Goal: Information Seeking & Learning: Find specific fact

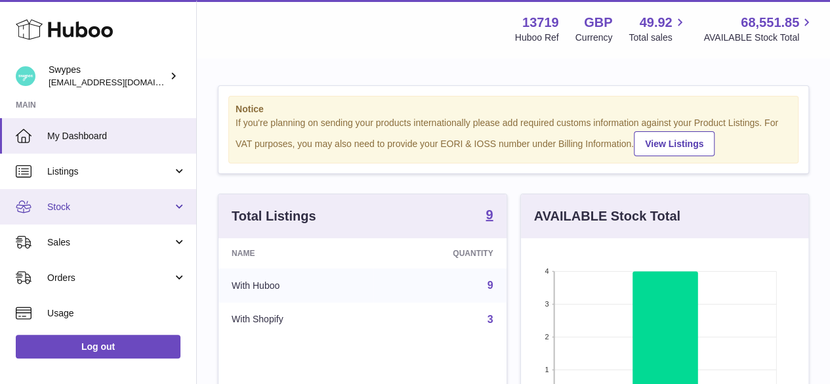
scroll to position [205, 288]
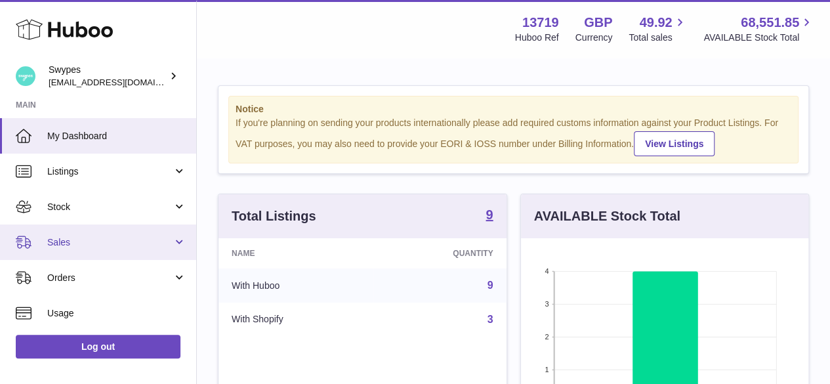
click at [65, 240] on span "Sales" at bounding box center [109, 242] width 125 height 12
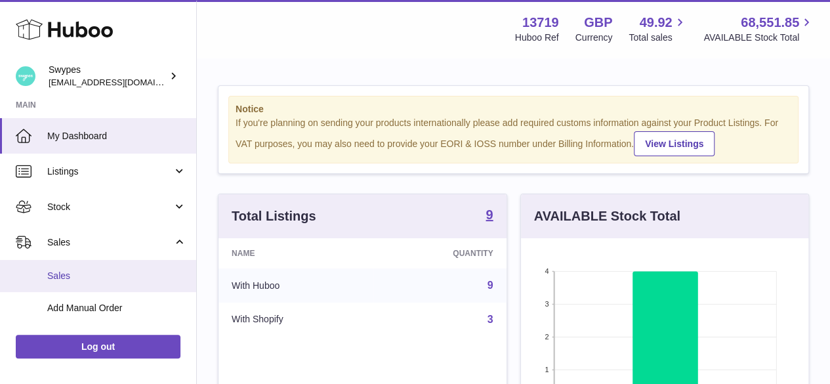
click at [68, 279] on span "Sales" at bounding box center [116, 276] width 139 height 12
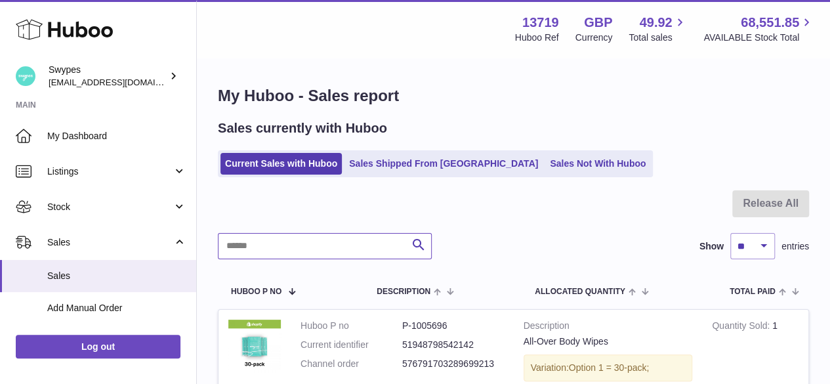
click at [269, 249] on input "text" at bounding box center [325, 246] width 214 height 26
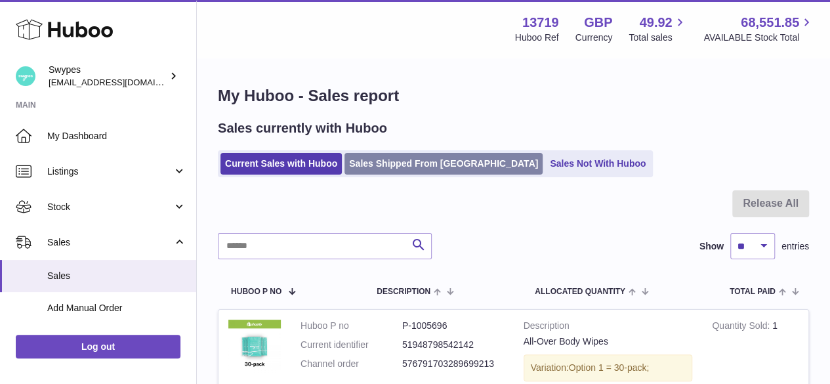
click at [428, 165] on link "Sales Shipped From [GEOGRAPHIC_DATA]" at bounding box center [444, 164] width 198 height 22
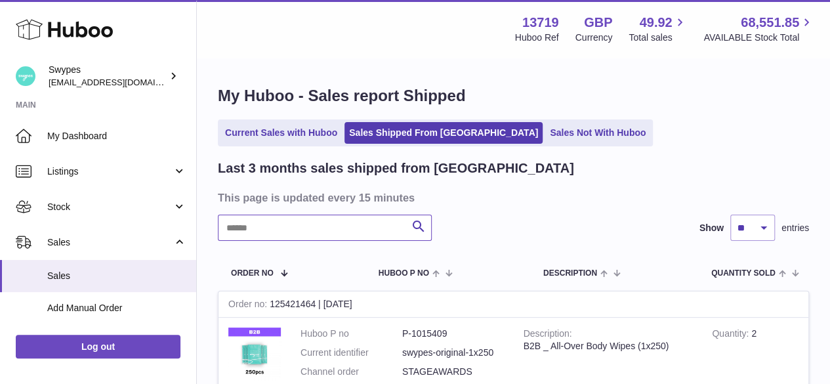
click at [250, 234] on input "text" at bounding box center [325, 228] width 214 height 26
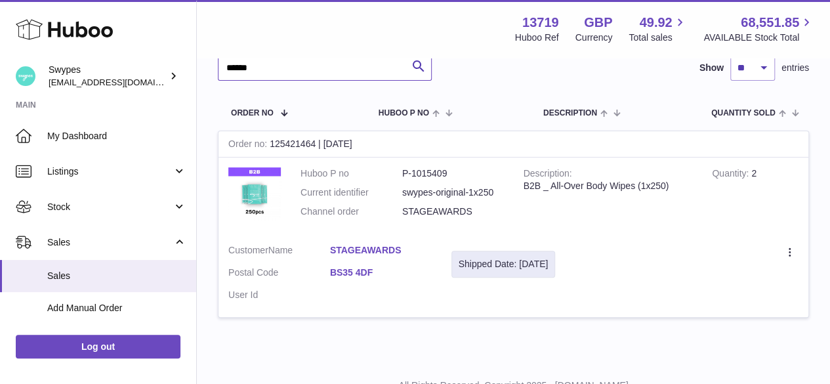
scroll to position [131, 0]
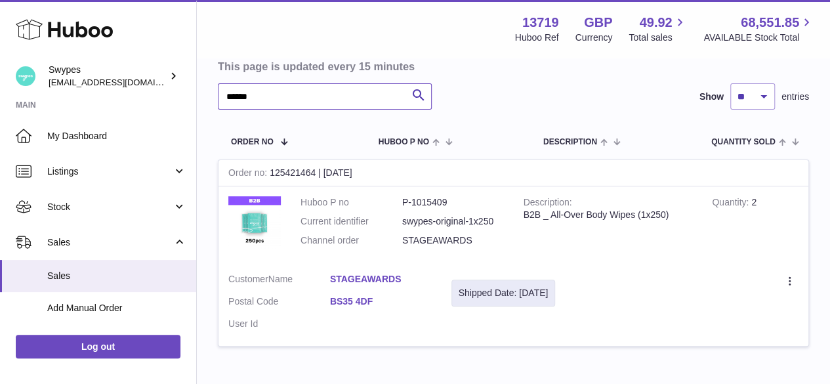
type input "******"
click at [362, 308] on link "BS35 4DF" at bounding box center [381, 301] width 102 height 12
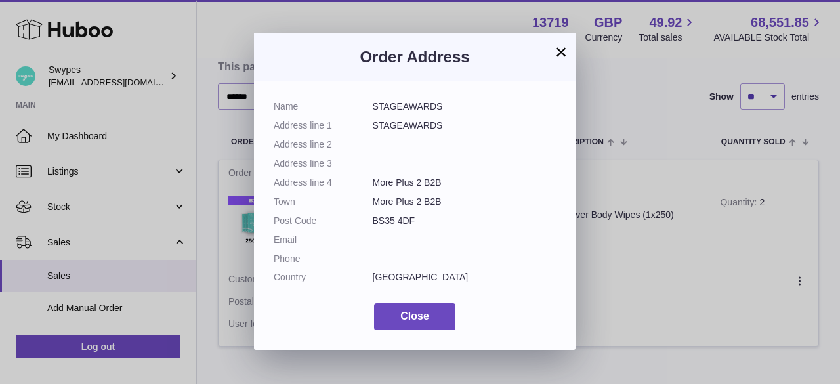
click at [561, 53] on button "×" at bounding box center [561, 52] width 16 height 16
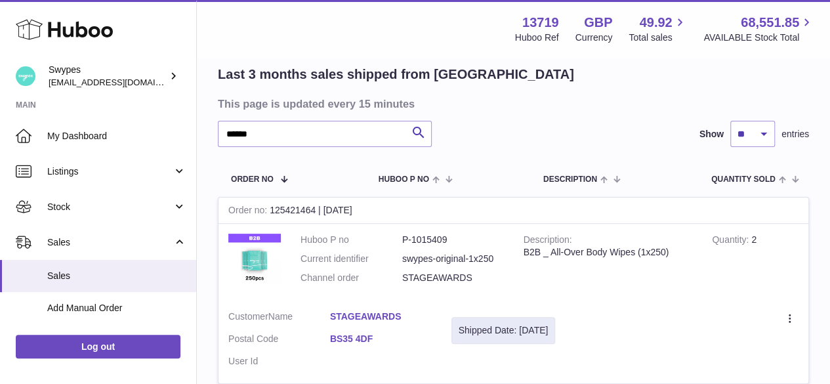
scroll to position [160, 0]
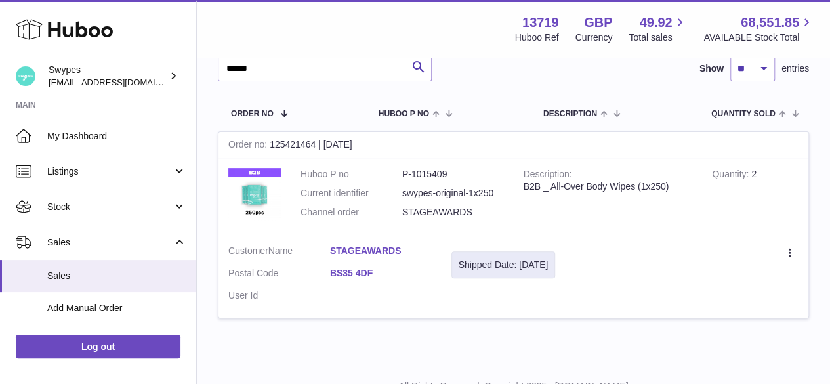
click at [373, 257] on link "STAGEAWARDS" at bounding box center [381, 251] width 102 height 12
click at [716, 240] on div at bounding box center [415, 192] width 830 height 384
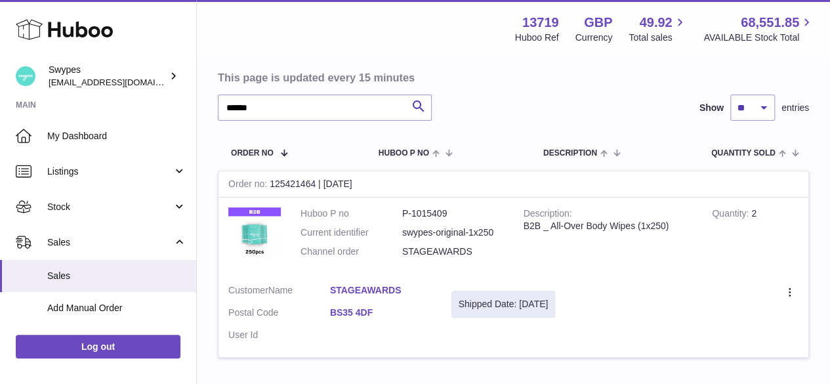
scroll to position [94, 0]
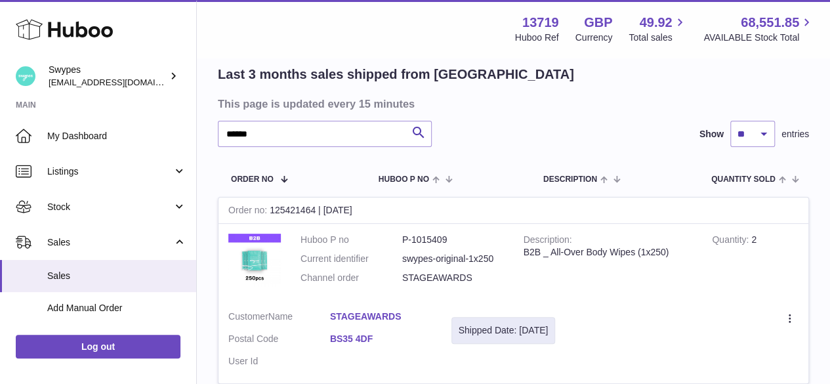
click at [366, 323] on link "STAGEAWARDS" at bounding box center [381, 316] width 102 height 12
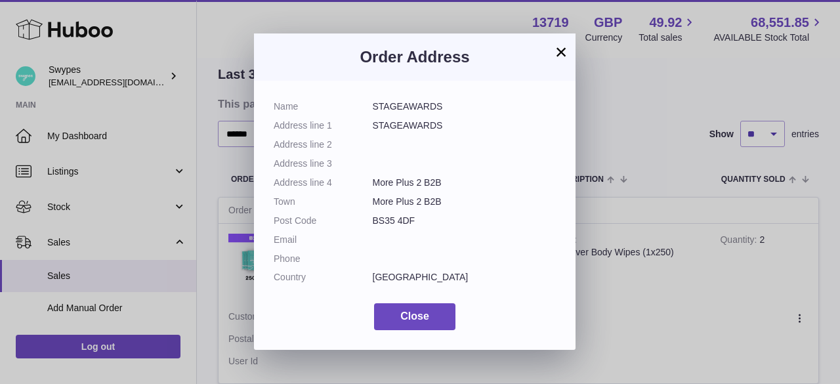
drag, startPoint x: 431, startPoint y: 40, endPoint x: 473, endPoint y: 84, distance: 61.3
click at [478, 85] on div "× Order Address Name STAGEAWARDS Address line 1 STAGEAWARDS Address line 2 Addr…" at bounding box center [415, 191] width 322 height 316
click at [519, 158] on dd at bounding box center [465, 164] width 184 height 12
click at [560, 53] on button "×" at bounding box center [561, 52] width 16 height 16
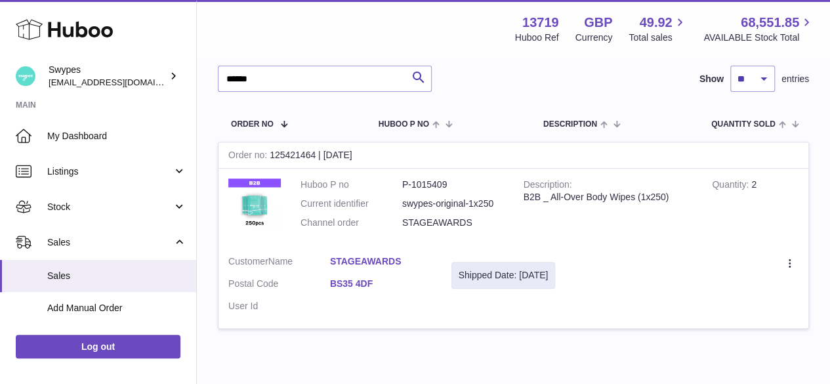
scroll to position [225, 0]
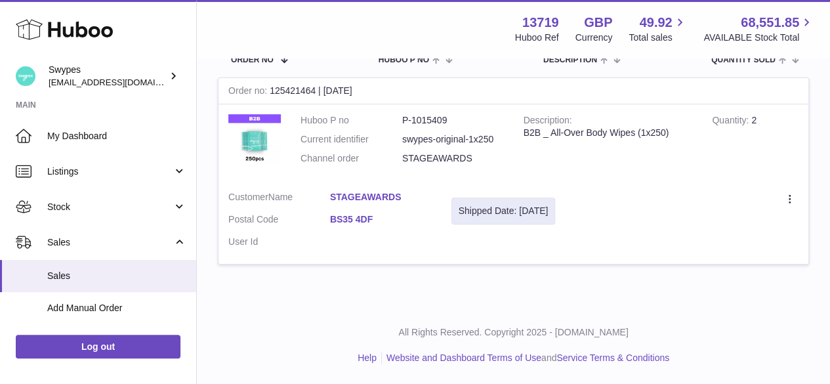
click at [365, 196] on link "STAGEAWARDS" at bounding box center [381, 197] width 102 height 12
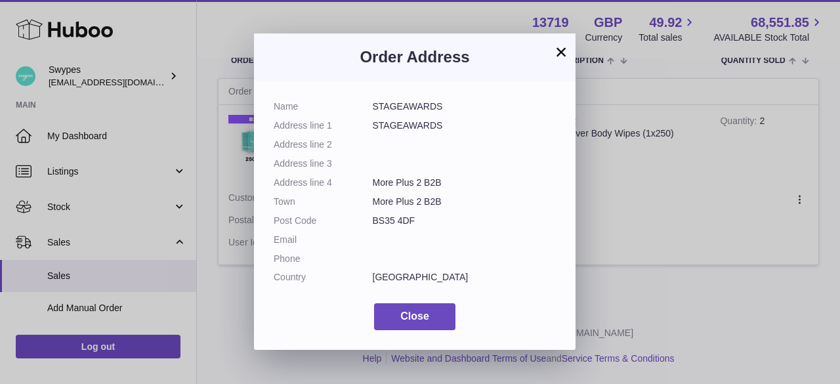
click at [559, 45] on button "×" at bounding box center [561, 52] width 16 height 16
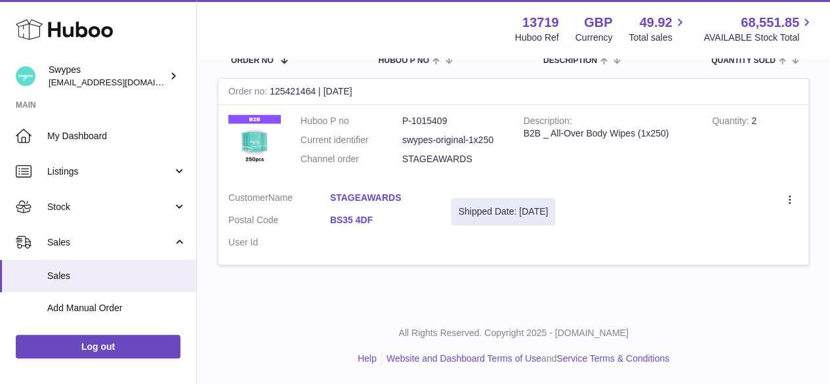
click at [367, 204] on link "STAGEAWARDS" at bounding box center [381, 198] width 102 height 12
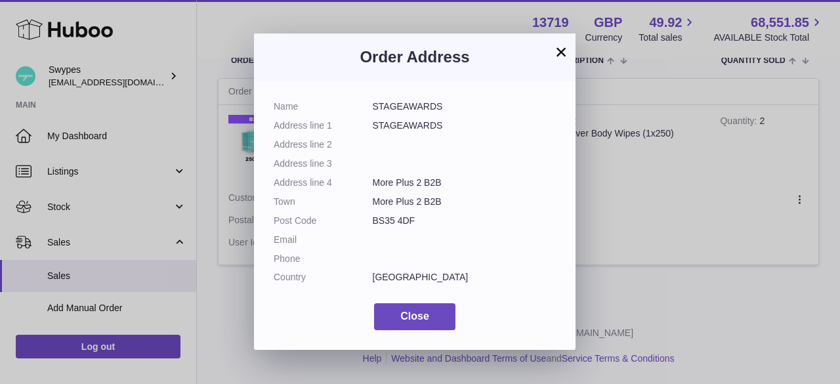
click at [563, 50] on button "×" at bounding box center [561, 52] width 16 height 16
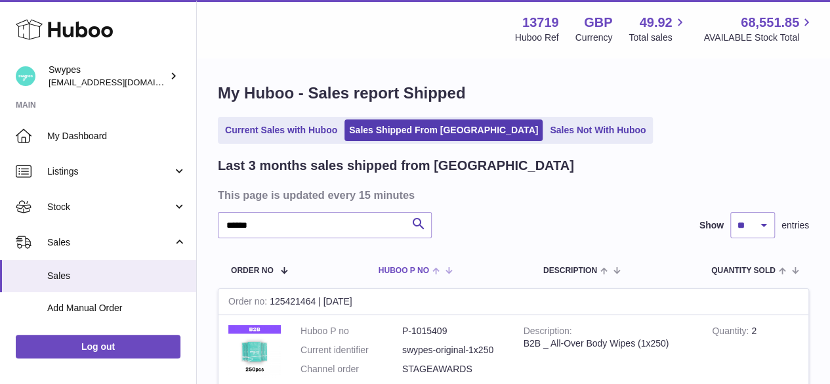
scroll to position [0, 0]
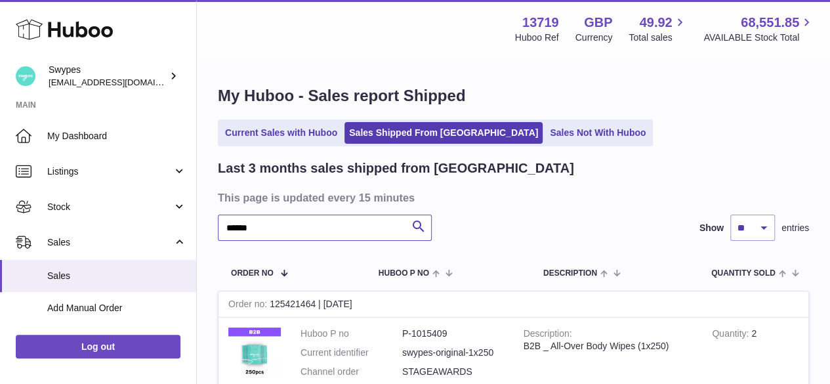
drag, startPoint x: 257, startPoint y: 227, endPoint x: 200, endPoint y: 223, distance: 57.9
click at [200, 223] on div "My Huboo - Sales report Shipped Current Sales with Huboo Sales Shipped From Hub…" at bounding box center [513, 289] width 633 height 461
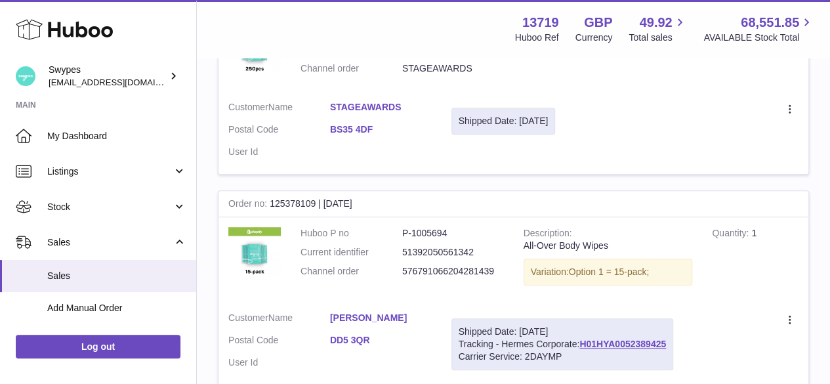
scroll to position [394, 0]
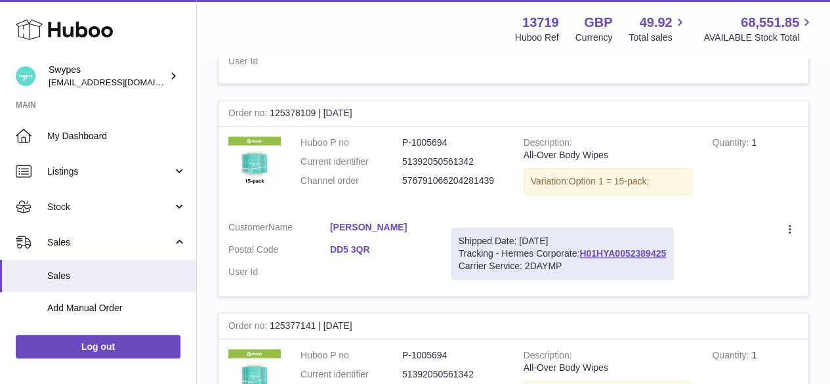
click at [354, 234] on link "Cheryl Burton" at bounding box center [381, 227] width 102 height 12
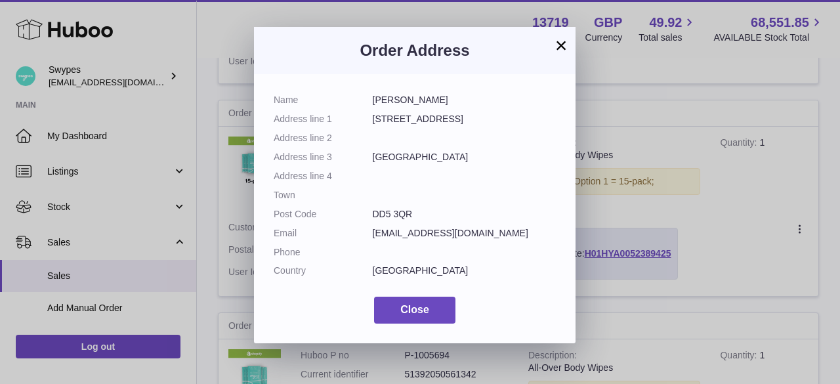
click at [558, 46] on button "×" at bounding box center [561, 45] width 16 height 16
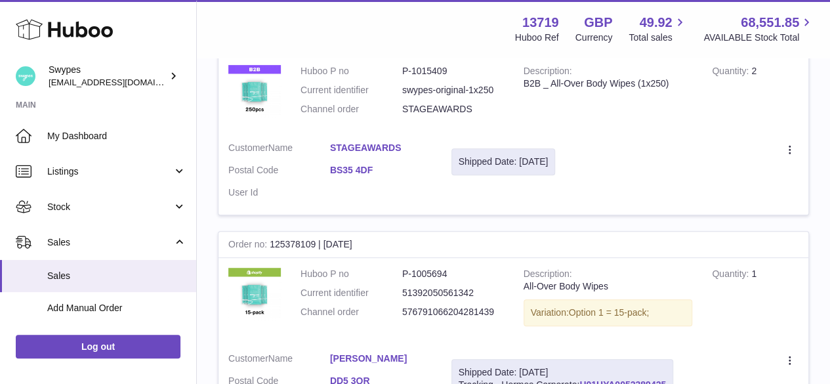
scroll to position [197, 0]
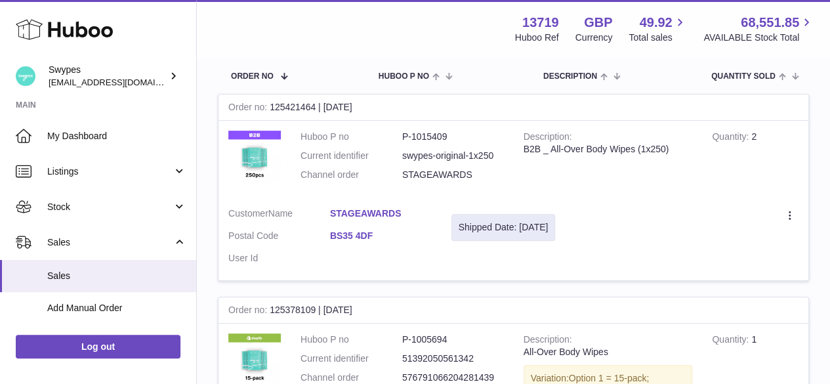
drag, startPoint x: 326, startPoint y: 224, endPoint x: 425, endPoint y: 224, distance: 99.1
click at [425, 224] on dl "Customer Name STAGEAWARDS Postal Code BS35 4DF User Id" at bounding box center [329, 239] width 203 height 64
copy dl "STAGEAWARDS"
